Goal: Information Seeking & Learning: Learn about a topic

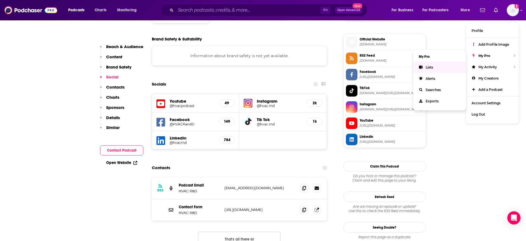
click at [437, 66] on link "Lists" at bounding box center [439, 67] width 53 height 11
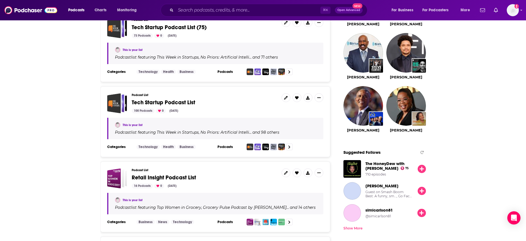
scroll to position [500, 0]
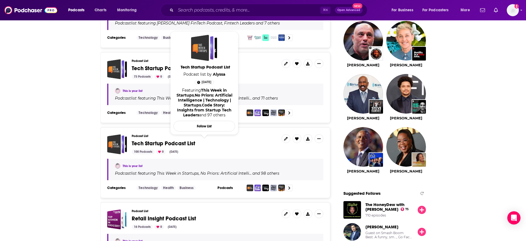
click at [166, 142] on span "Tech Startup Podcast List" at bounding box center [163, 143] width 63 height 7
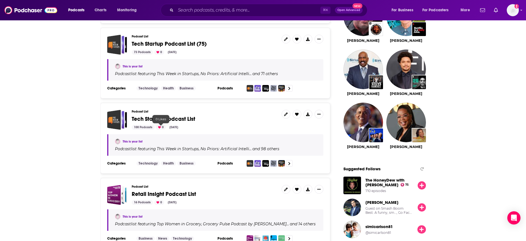
scroll to position [522, 0]
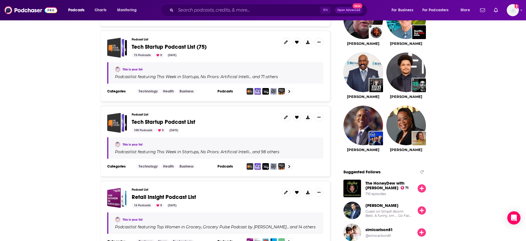
click at [159, 47] on span "Tech Startup Podcast List (75)" at bounding box center [169, 46] width 75 height 7
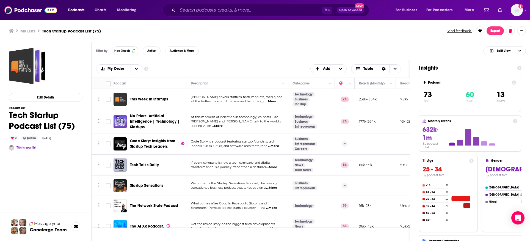
click at [123, 52] on span "Has Guests" at bounding box center [122, 50] width 16 height 3
click at [147, 51] on button "Active" at bounding box center [152, 50] width 18 height 9
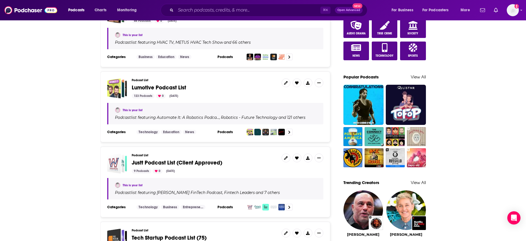
scroll to position [586, 0]
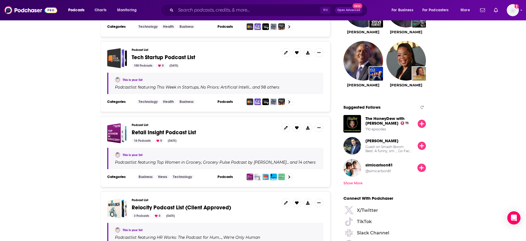
click at [159, 55] on span "Tech Startup Podcast List" at bounding box center [163, 57] width 63 height 7
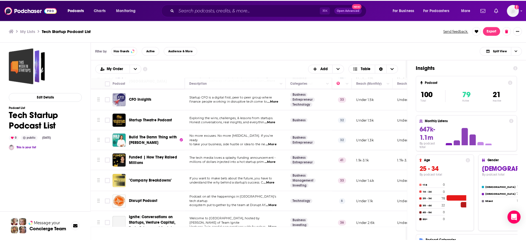
scroll to position [821, 0]
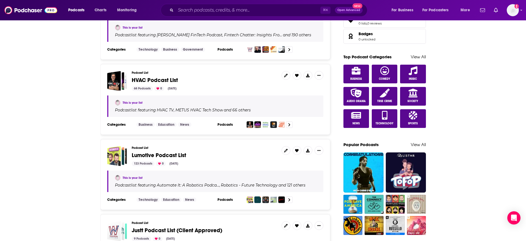
scroll to position [477, 0]
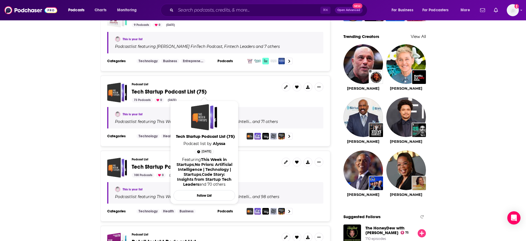
click at [160, 92] on span "Tech Startup Podcast List (75)" at bounding box center [169, 91] width 75 height 7
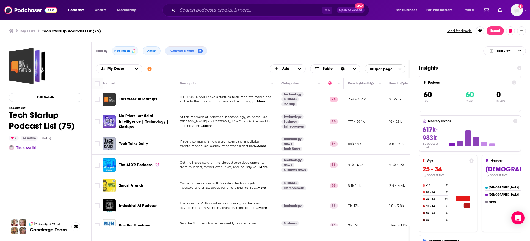
click at [451, 62] on div "Insights Podcast 60 Total 60 Active 0 Inactive Monthly Listens 617k-983k By pod…" at bounding box center [470, 172] width 120 height 225
click at [525, 33] on div at bounding box center [521, 30] width 9 height 9
click at [523, 31] on button "Show More Button" at bounding box center [521, 30] width 9 height 9
click at [485, 82] on button "Share" at bounding box center [502, 85] width 53 height 10
click at [523, 53] on icon "Show additional menu" at bounding box center [523, 53] width 11 height 4
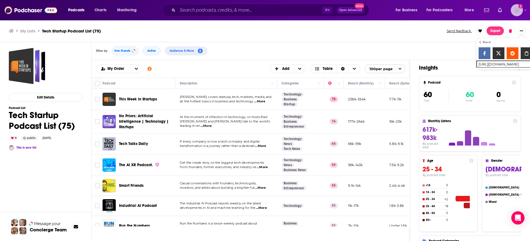
click at [524, 10] on icon "Show profile menu" at bounding box center [525, 10] width 2 height 1
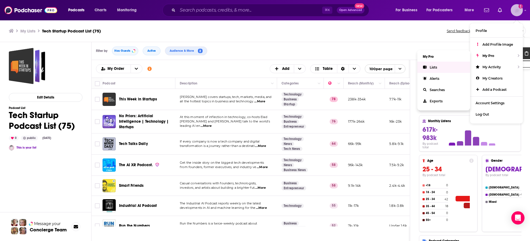
click at [440, 64] on link "Lists" at bounding box center [443, 67] width 53 height 11
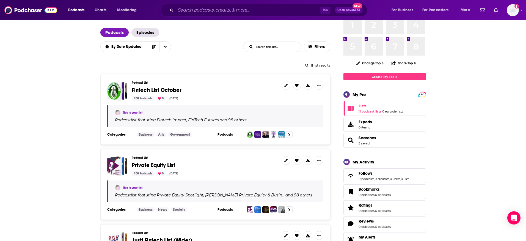
scroll to position [31, 0]
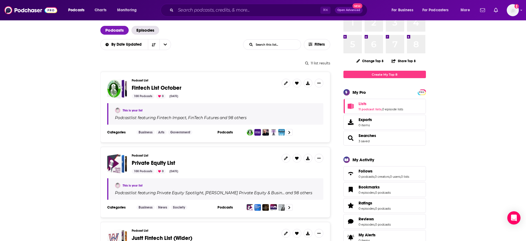
click at [143, 90] on span "Fintech List October" at bounding box center [157, 87] width 50 height 7
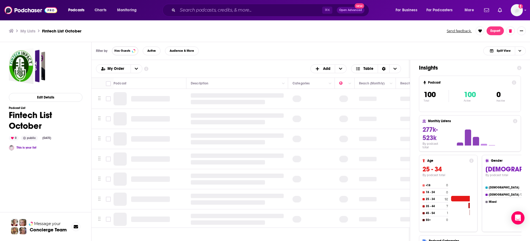
click at [126, 53] on button "Has Guests" at bounding box center [125, 50] width 26 height 9
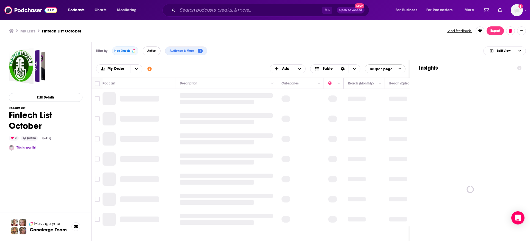
click at [149, 50] on span "Active" at bounding box center [151, 50] width 9 height 3
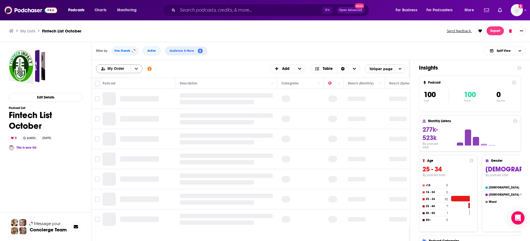
click at [135, 70] on icon "open menu" at bounding box center [136, 69] width 3 height 4
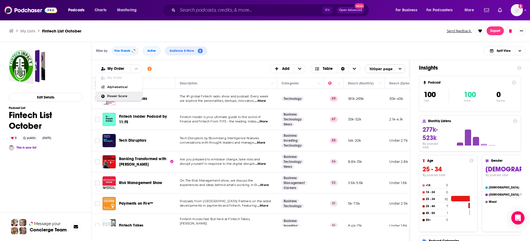
click at [121, 95] on span "Power Score" at bounding box center [122, 96] width 31 height 3
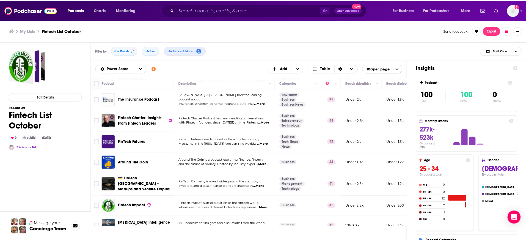
scroll to position [320, 0]
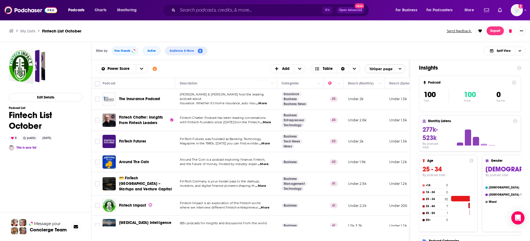
click at [267, 162] on span "...More" at bounding box center [262, 164] width 11 height 4
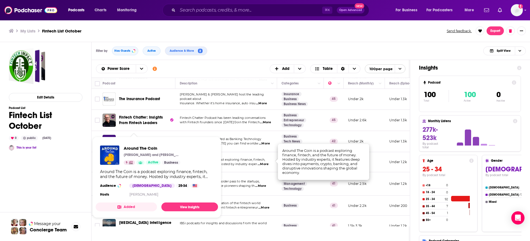
click at [132, 160] on span "42" at bounding box center [131, 162] width 4 height 5
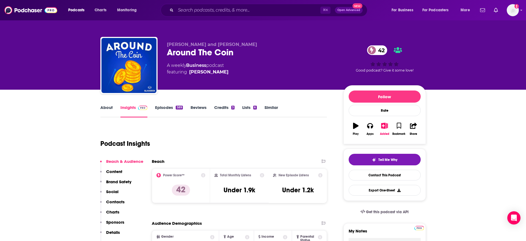
click at [174, 108] on link "Episodes 589" at bounding box center [168, 111] width 27 height 13
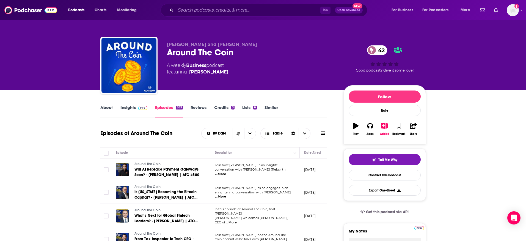
click at [226, 172] on span "...More" at bounding box center [220, 174] width 11 height 4
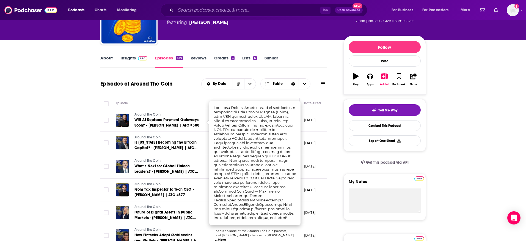
scroll to position [51, 0]
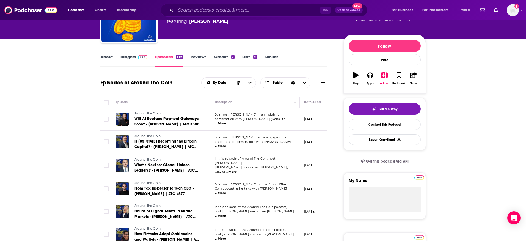
click at [226, 144] on span "...More" at bounding box center [220, 146] width 11 height 4
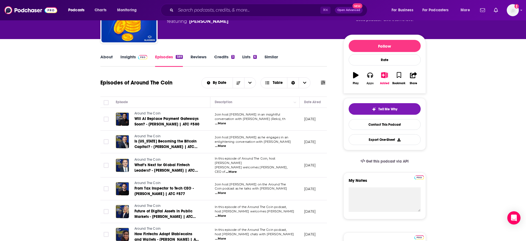
click at [369, 76] on icon "button" at bounding box center [370, 75] width 6 height 6
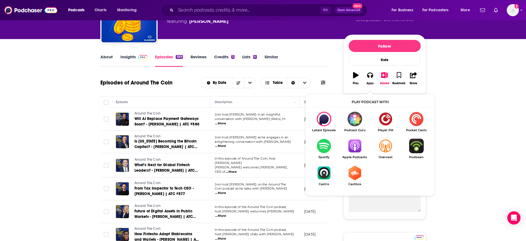
click at [359, 142] on img "Show Listen On dropdown" at bounding box center [354, 145] width 31 height 15
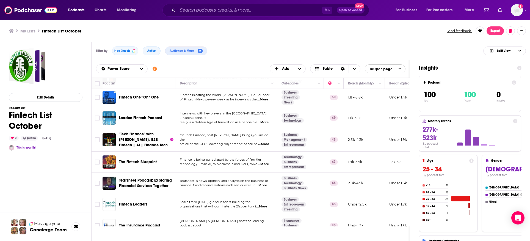
scroll to position [194, 0]
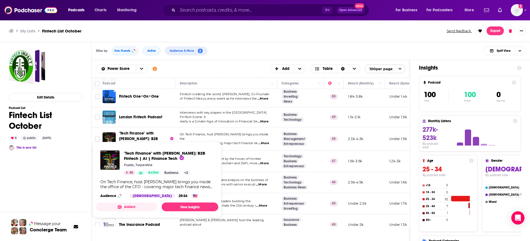
click at [59, 184] on div "Edit Details Podcast List Fintech List October 0 public [DATE] This is your list" at bounding box center [46, 166] width 74 height 237
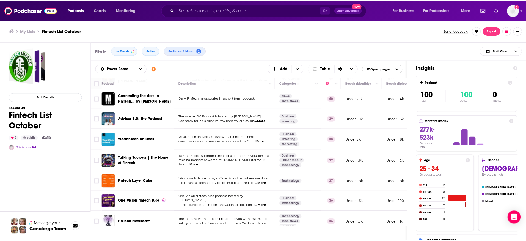
scroll to position [536, 0]
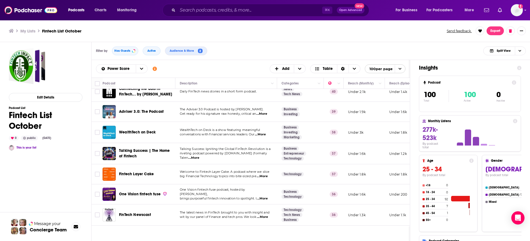
click at [267, 174] on span "...More" at bounding box center [262, 176] width 11 height 4
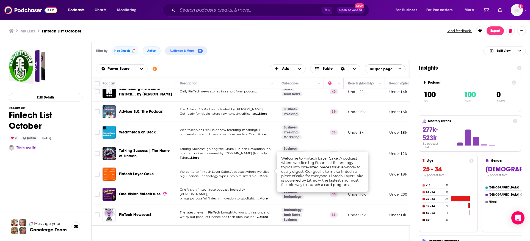
click at [135, 171] on span "Fintech Layer Cake" at bounding box center [136, 173] width 35 height 5
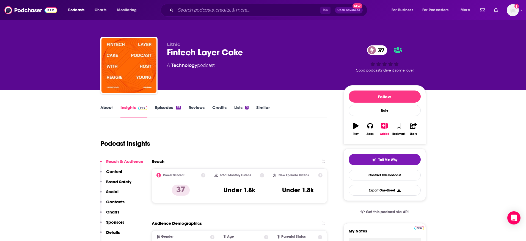
click at [171, 105] on link "Episodes 63" at bounding box center [168, 111] width 26 height 13
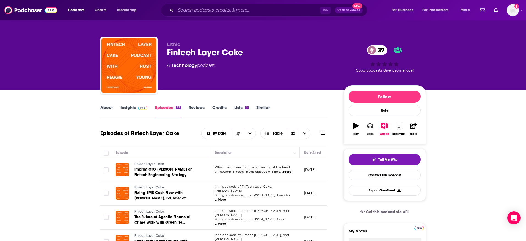
click at [372, 127] on icon "button" at bounding box center [370, 125] width 6 height 5
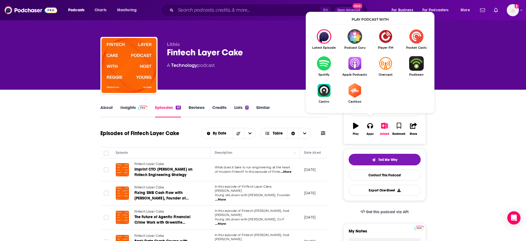
click at [355, 66] on img "Show Listen On dropdown" at bounding box center [354, 63] width 31 height 15
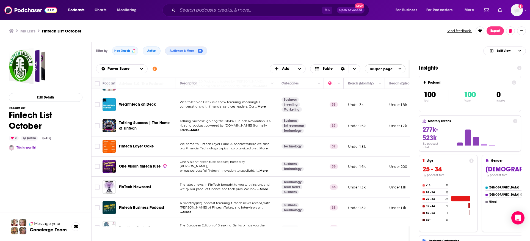
scroll to position [564, 0]
click at [266, 168] on span "...More" at bounding box center [262, 170] width 11 height 4
click at [135, 163] on span "One Vision fintech fuse" at bounding box center [139, 165] width 41 height 5
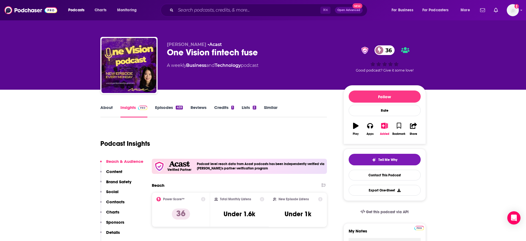
click at [163, 105] on link "Episodes 459" at bounding box center [168, 111] width 27 height 13
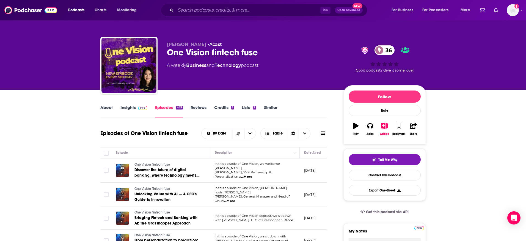
click at [252, 174] on span "...More" at bounding box center [246, 176] width 11 height 4
click at [287, 218] on span "...More" at bounding box center [287, 220] width 11 height 4
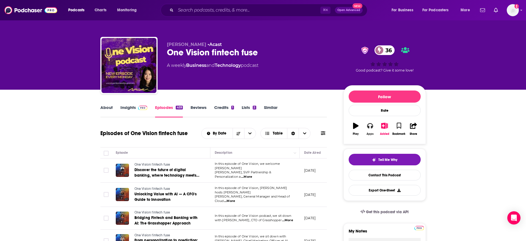
click at [369, 126] on icon "button" at bounding box center [370, 126] width 6 height 6
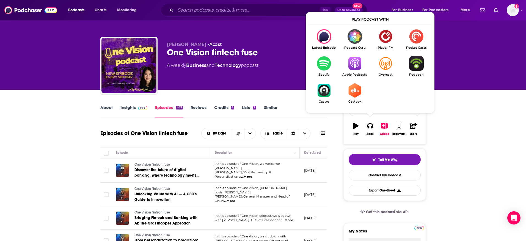
click at [356, 73] on span "Apple Podcasts" at bounding box center [354, 75] width 31 height 4
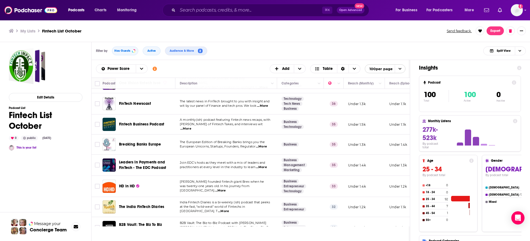
scroll to position [649, 0]
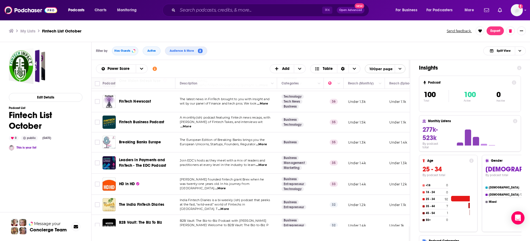
click at [191, 124] on span "...More" at bounding box center [185, 126] width 11 height 4
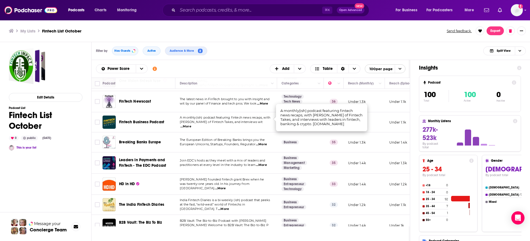
click at [160, 120] on span "Fintech Business Podcast" at bounding box center [141, 122] width 45 height 5
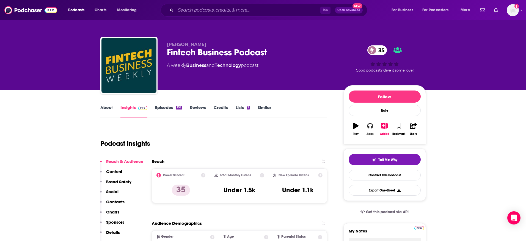
click at [371, 127] on icon "button" at bounding box center [370, 125] width 6 height 5
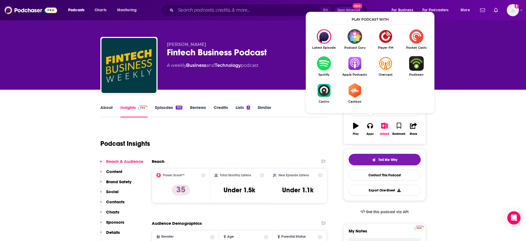
click at [353, 65] on img "Show Listen On dropdown" at bounding box center [354, 63] width 31 height 15
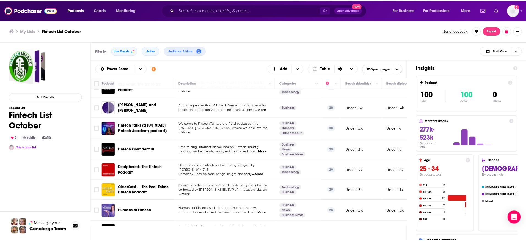
scroll to position [788, 0]
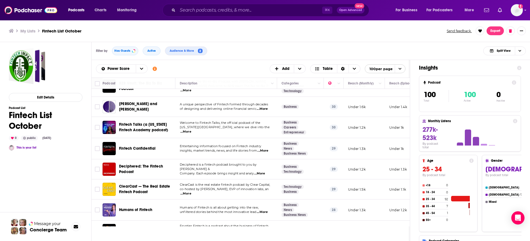
click at [267, 148] on span "...More" at bounding box center [262, 150] width 11 height 4
click at [146, 146] on span "Fintech Confidential" at bounding box center [137, 148] width 37 height 5
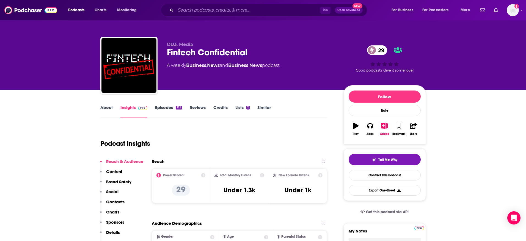
click at [168, 107] on link "Episodes 125" at bounding box center [168, 111] width 27 height 13
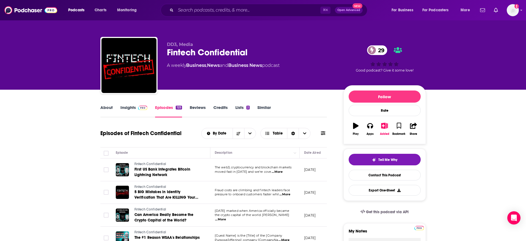
click at [286, 194] on span "...More" at bounding box center [284, 194] width 11 height 4
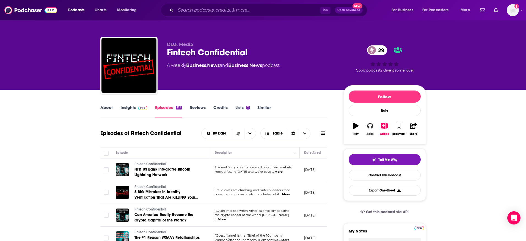
click at [372, 129] on button "Apps" at bounding box center [370, 129] width 14 height 20
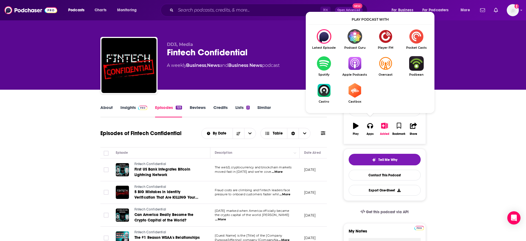
click at [356, 66] on img "Show Listen On dropdown" at bounding box center [354, 63] width 31 height 15
